Goal: Task Accomplishment & Management: Manage account settings

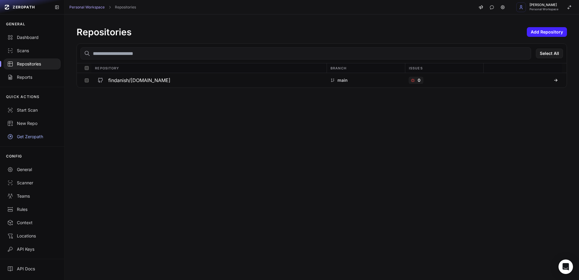
click at [147, 105] on div "Repositories Add Repository Select All Repository Branch Issues findanish/shrin…" at bounding box center [322, 146] width 514 height 265
click at [131, 80] on h3 "findanish/[DOMAIN_NAME]" at bounding box center [139, 80] width 62 height 7
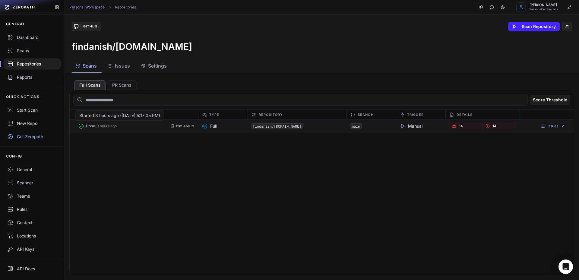
click at [104, 129] on button "Done 3 hours ago" at bounding box center [124, 126] width 93 height 8
click at [542, 127] on link "Issues" at bounding box center [552, 126] width 25 height 5
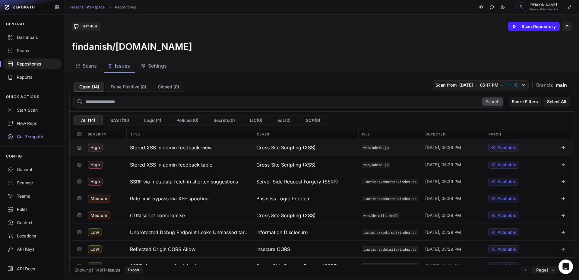
click at [497, 147] on span "Available" at bounding box center [506, 147] width 19 height 6
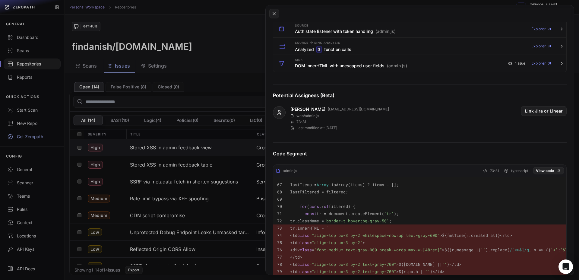
scroll to position [225, 0]
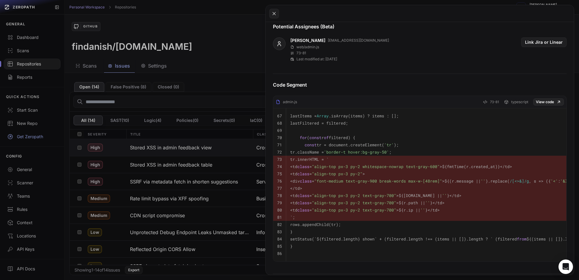
click at [348, 220] on pre "`;" at bounding box center [475, 216] width 371 height 7
click at [359, 225] on pre "rows.appendChild(tr);" at bounding box center [475, 224] width 371 height 7
drag, startPoint x: 359, startPoint y: 225, endPoint x: 286, endPoint y: 149, distance: 106.2
click at [286, 149] on tbody "67 lastItems = Array .isArray(items) ? items : []; 68 lastFiltered = filtered; …" at bounding box center [469, 184] width 392 height 153
copy tbody "tr.className = 'border-t hover:bg-gray-50' ; 73 tr.innerHTML = ` 74 <td class =…"
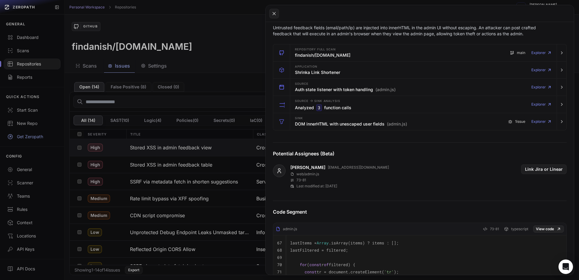
scroll to position [44, 0]
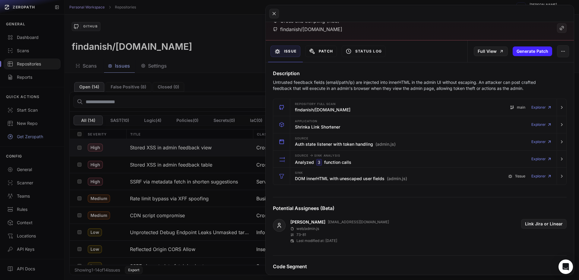
click at [322, 50] on button "Patch" at bounding box center [321, 51] width 32 height 11
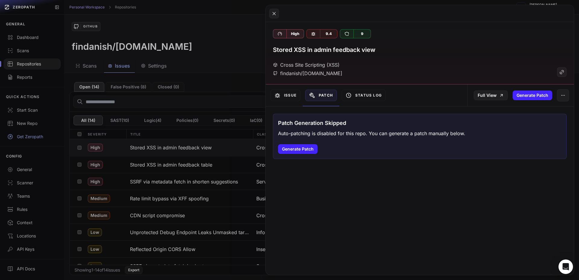
scroll to position [0, 0]
click at [487, 98] on link "Full View" at bounding box center [491, 95] width 34 height 10
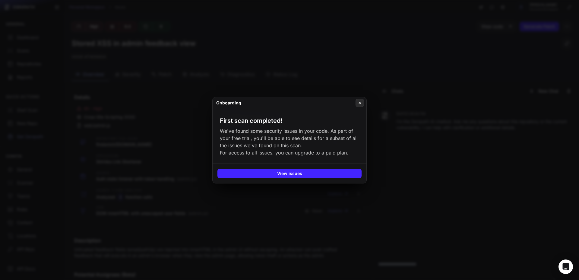
click at [361, 100] on icon at bounding box center [359, 102] width 4 height 5
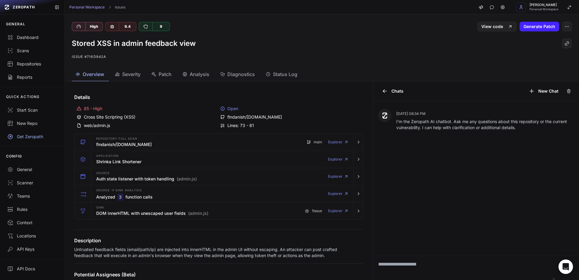
click at [183, 72] on button "Analysis" at bounding box center [196, 75] width 35 height 14
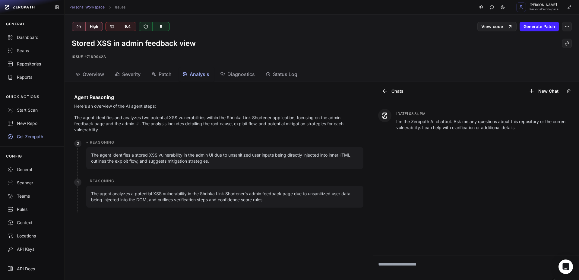
click at [167, 74] on span "Patch" at bounding box center [165, 74] width 13 height 7
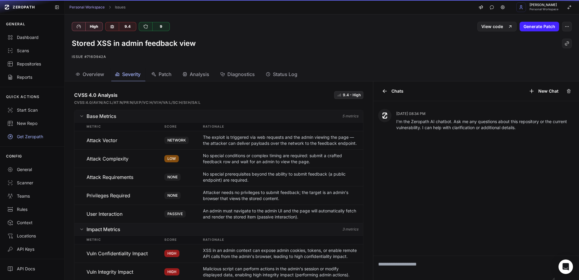
click at [134, 75] on span "Severity" at bounding box center [131, 74] width 18 height 7
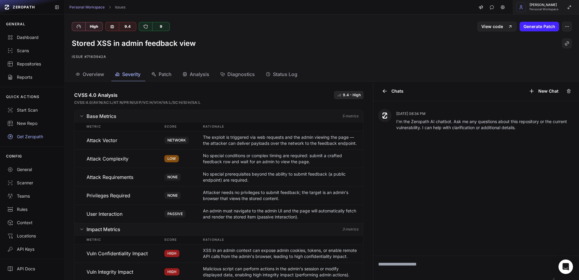
click at [555, 9] on span "Personal Workspace" at bounding box center [543, 9] width 29 height 3
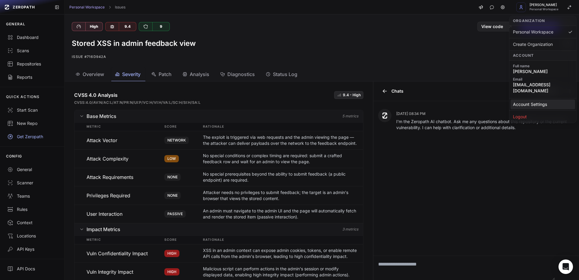
click at [536, 99] on link "Account Settings" at bounding box center [542, 104] width 65 height 10
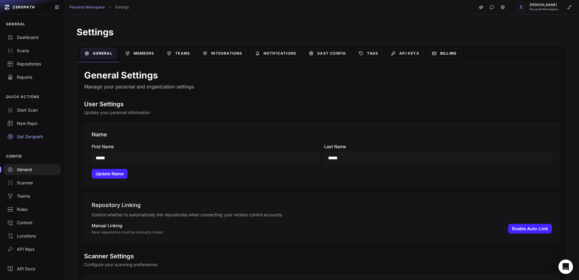
click at [442, 53] on link "Billing" at bounding box center [444, 53] width 33 height 10
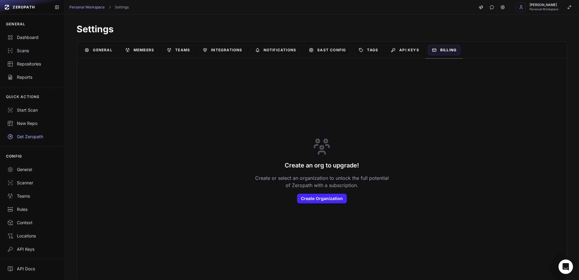
scroll to position [5, 0]
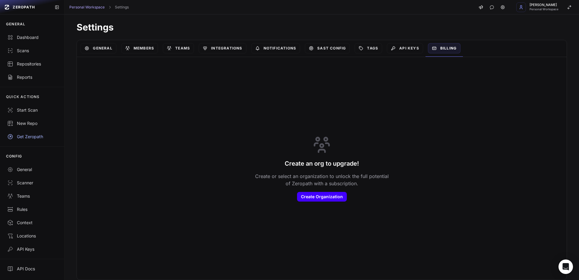
click at [304, 198] on button "Create Organization" at bounding box center [322, 197] width 50 height 10
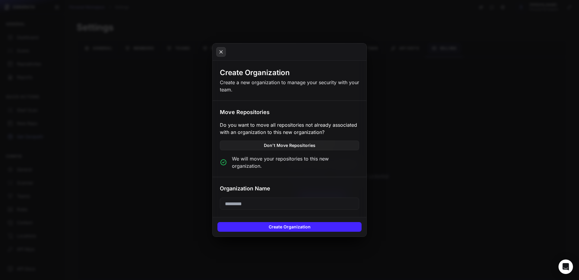
click at [223, 55] on icon at bounding box center [220, 51] width 5 height 7
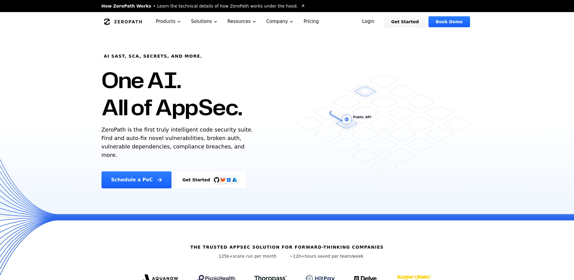
click at [307, 23] on link "Pricing" at bounding box center [311, 21] width 25 height 19
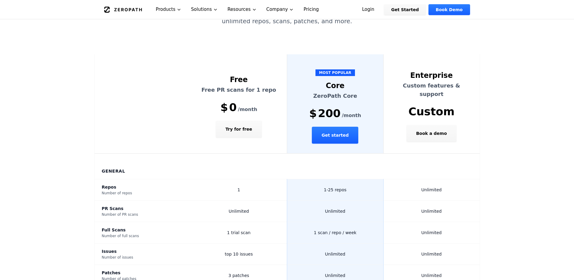
scroll to position [122, 0]
